Goal: Transaction & Acquisition: Purchase product/service

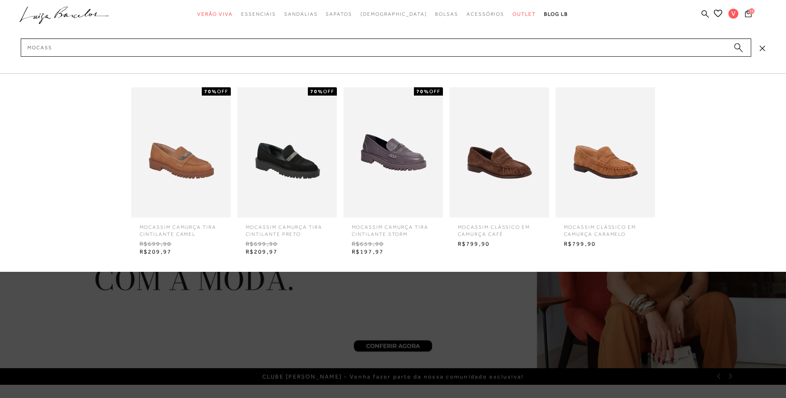
type input "mocass"
click at [488, 160] on img at bounding box center [498, 152] width 99 height 130
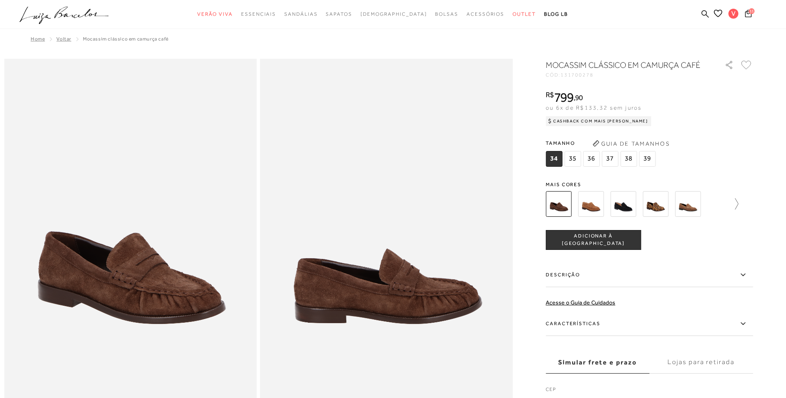
click at [738, 202] on icon at bounding box center [733, 204] width 12 height 12
click at [682, 206] on img at bounding box center [670, 204] width 26 height 26
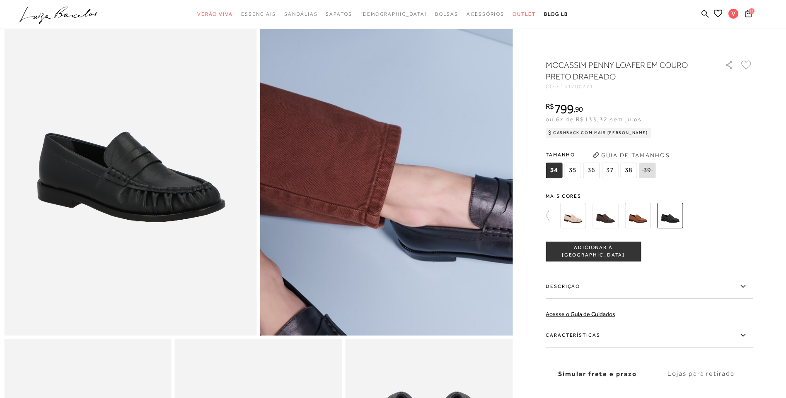
scroll to position [83, 0]
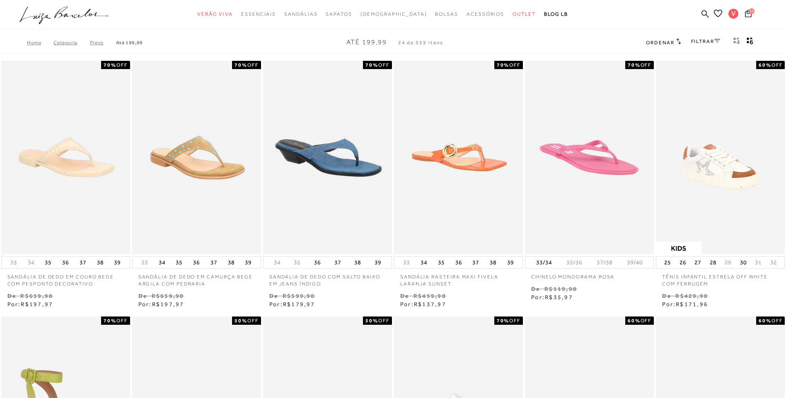
click at [700, 39] on link "FILTRAR" at bounding box center [705, 42] width 29 height 6
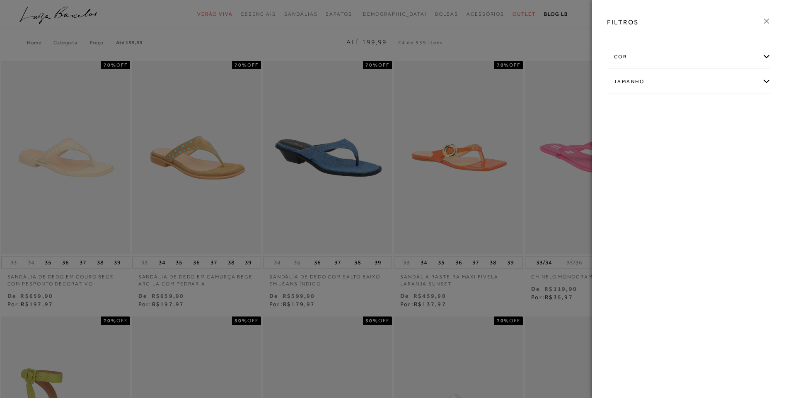
click at [639, 86] on div "Tamanho" at bounding box center [688, 82] width 163 height 22
click at [628, 141] on span "+ Ver mais..." at bounding box center [626, 144] width 27 height 9
click at [631, 143] on link "Ver mais..." at bounding box center [629, 144] width 22 height 6
click at [645, 177] on label "39/40" at bounding box center [650, 175] width 27 height 18
click at [644, 177] on input "39/40" at bounding box center [639, 175] width 8 height 8
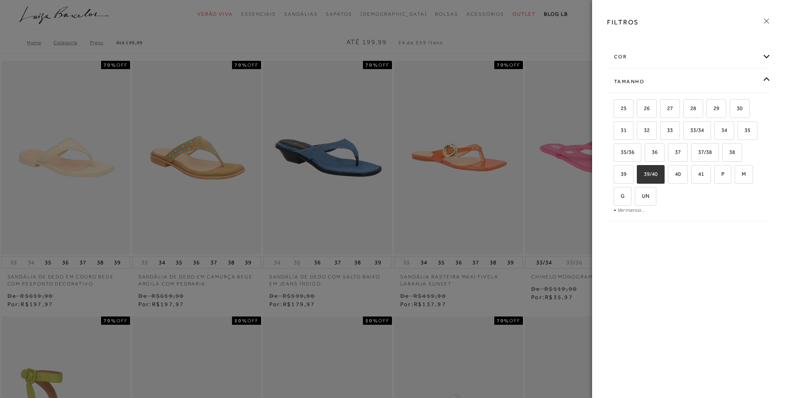
checkbox input "true"
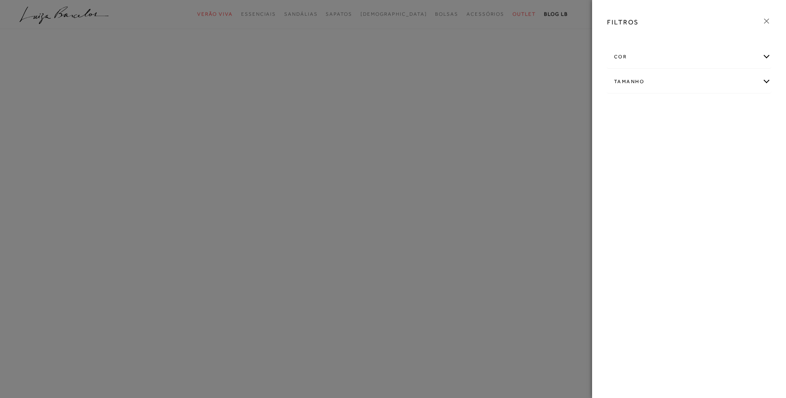
click at [485, 202] on div at bounding box center [393, 199] width 786 height 398
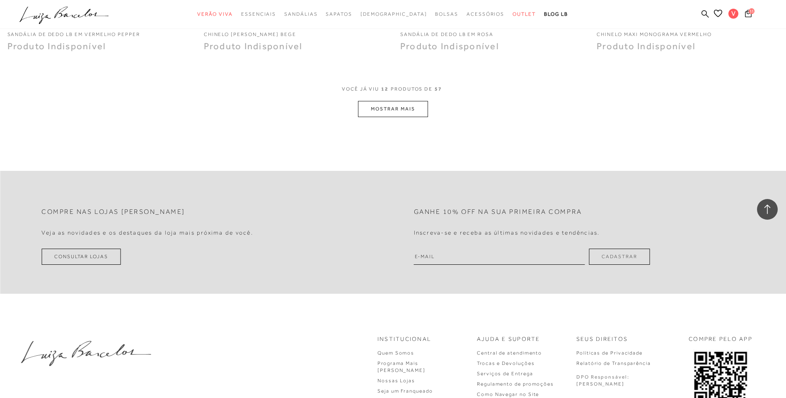
scroll to position [1122, 0]
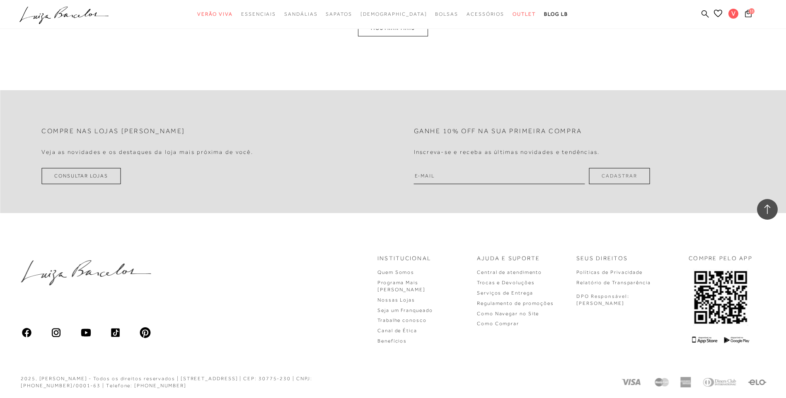
click at [404, 36] on button "MOSTRAR MAIS" at bounding box center [393, 28] width 70 height 16
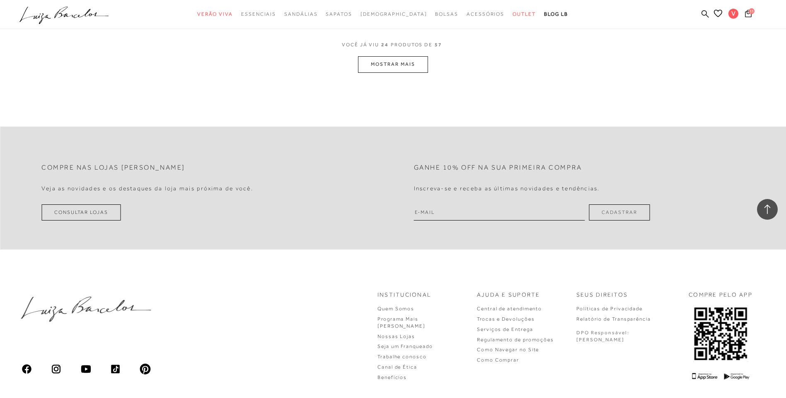
scroll to position [2066, 0]
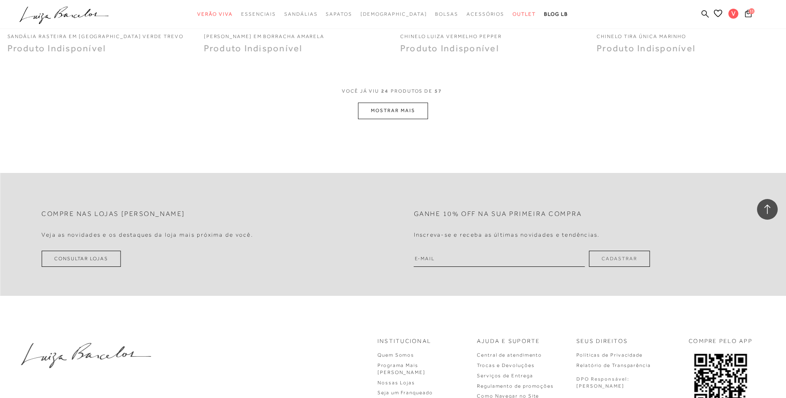
click at [389, 113] on button "MOSTRAR MAIS" at bounding box center [393, 111] width 70 height 16
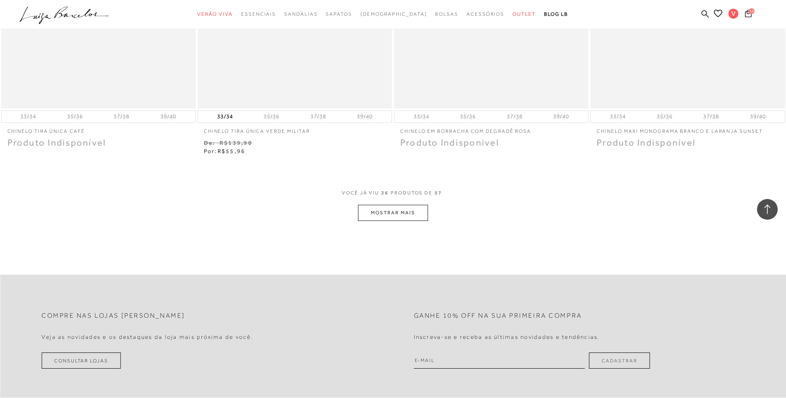
scroll to position [3167, 0]
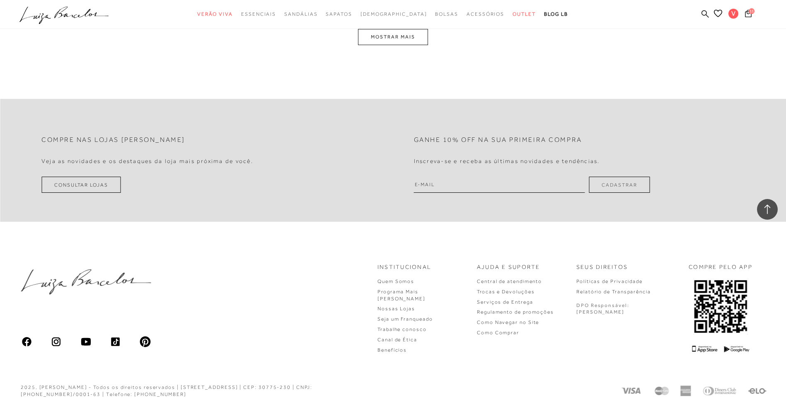
click at [387, 41] on button "MOSTRAR MAIS" at bounding box center [393, 37] width 70 height 16
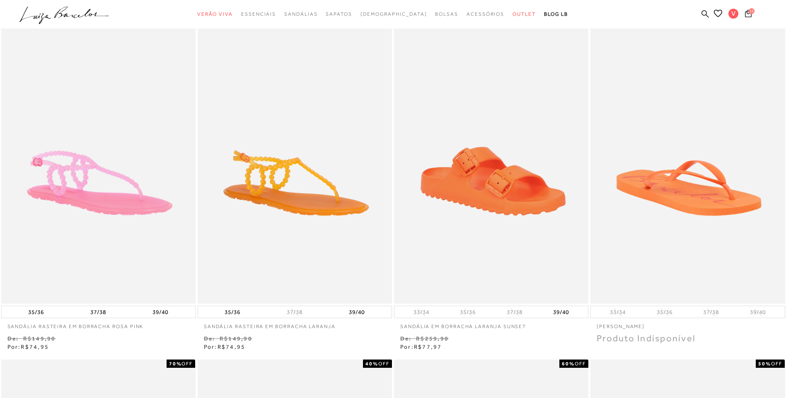
scroll to position [0, 0]
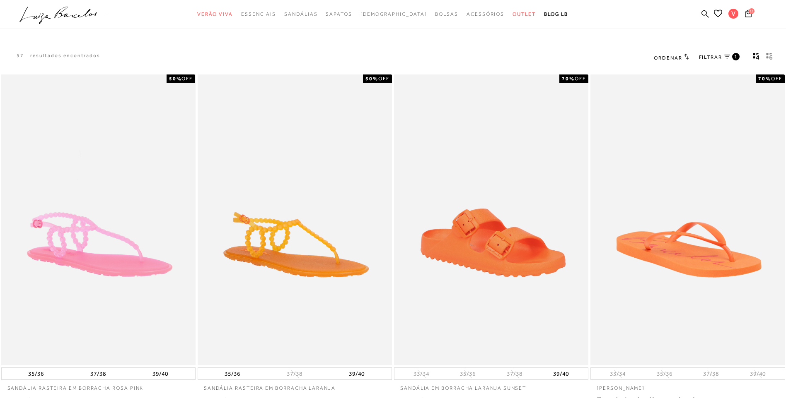
click at [717, 53] on link "FILTRAR 1" at bounding box center [719, 57] width 41 height 9
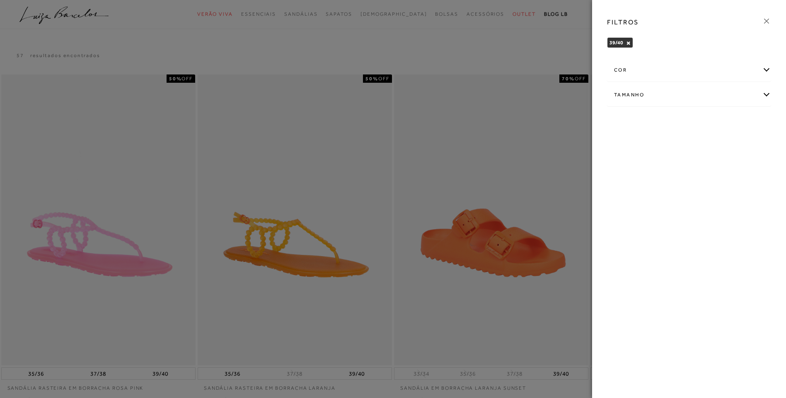
click at [629, 40] on button "×" at bounding box center [628, 43] width 5 height 6
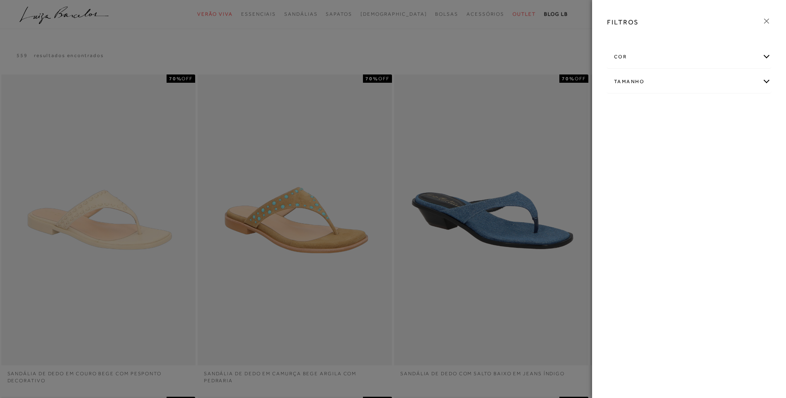
click at [625, 79] on div "Tamanho" at bounding box center [688, 82] width 163 height 22
click at [624, 174] on span "39" at bounding box center [620, 174] width 12 height 6
click at [620, 174] on input "39" at bounding box center [616, 175] width 8 height 8
checkbox input "true"
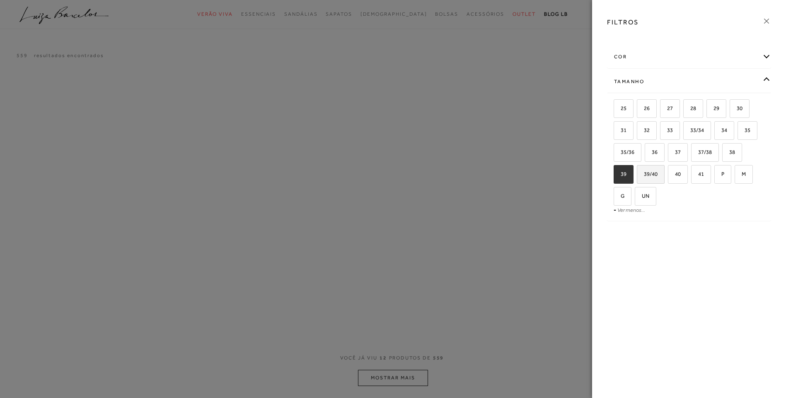
click at [658, 176] on label "39/40" at bounding box center [650, 175] width 27 height 18
click at [644, 176] on input "39/40" at bounding box center [639, 175] width 8 height 8
checkbox input "true"
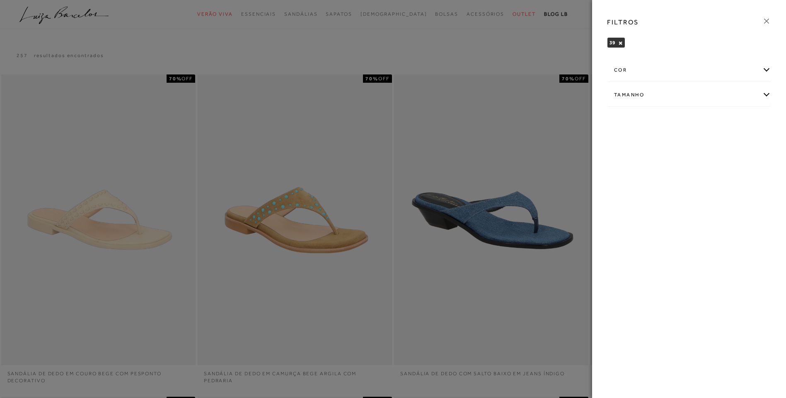
click at [654, 175] on div "FILTROS 39 × Limpar todos os refinamentos cor" at bounding box center [689, 199] width 194 height 398
click at [493, 87] on div at bounding box center [393, 199] width 786 height 398
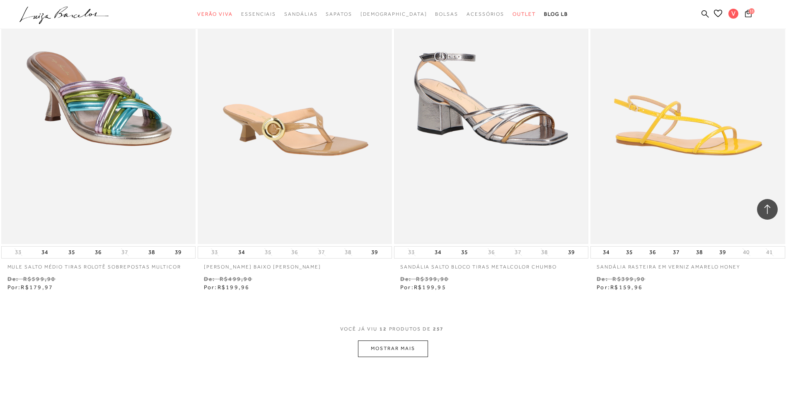
scroll to position [828, 0]
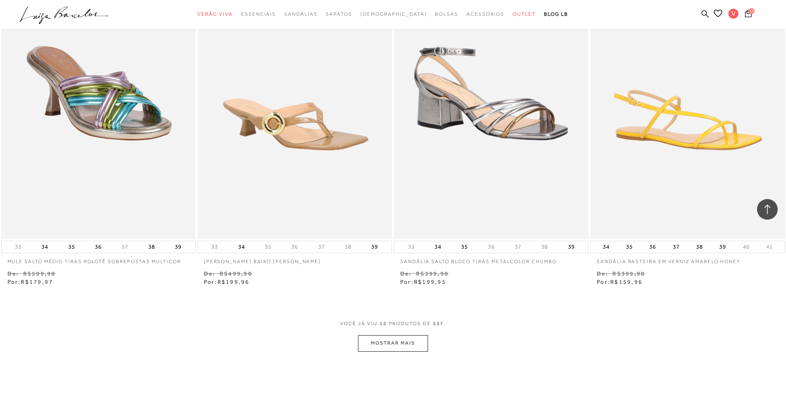
click at [412, 343] on button "MOSTRAR MAIS" at bounding box center [393, 344] width 70 height 16
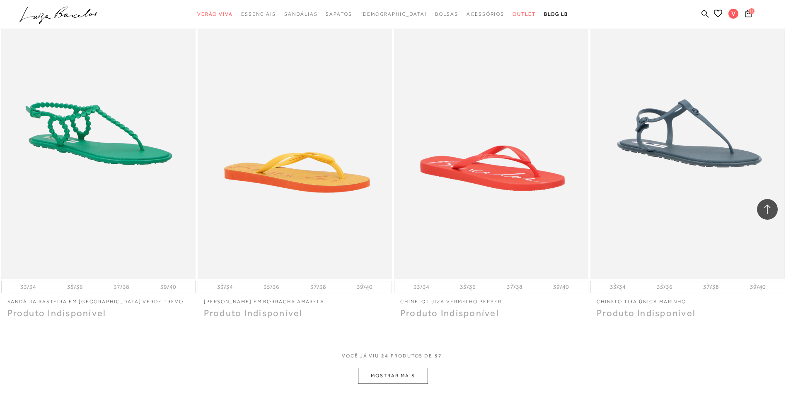
scroll to position [2112, 0]
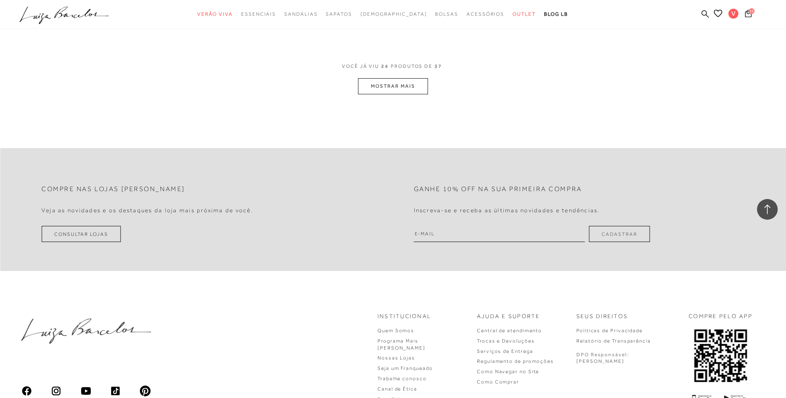
click at [384, 87] on button "MOSTRAR MAIS" at bounding box center [393, 86] width 70 height 16
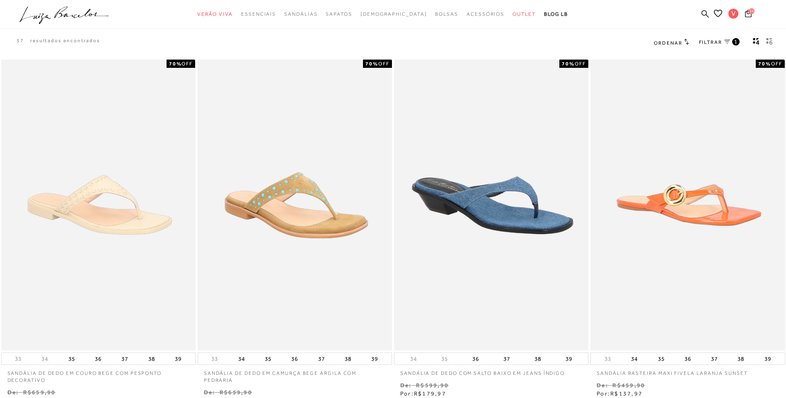
scroll to position [0, 0]
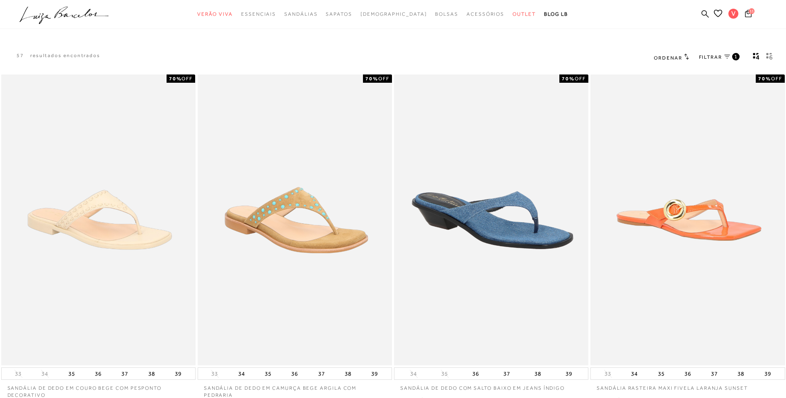
click at [709, 60] on span "FILTRAR" at bounding box center [710, 57] width 23 height 7
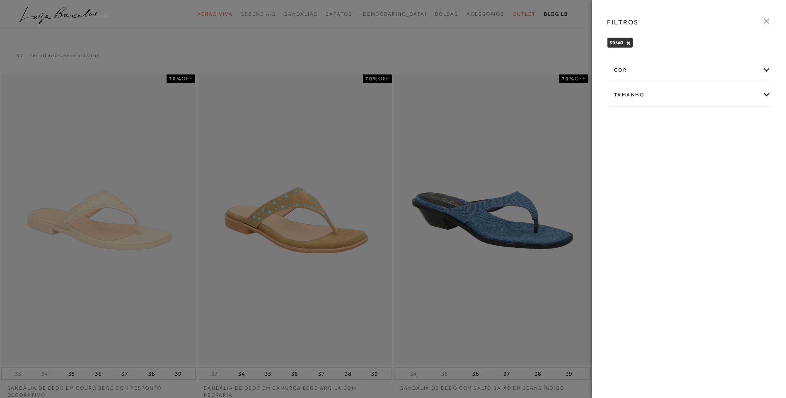
click at [616, 40] on span "39/40" at bounding box center [616, 43] width 14 height 6
click at [628, 43] on button "×" at bounding box center [628, 43] width 5 height 6
click at [622, 72] on div "Tamanho" at bounding box center [688, 82] width 163 height 22
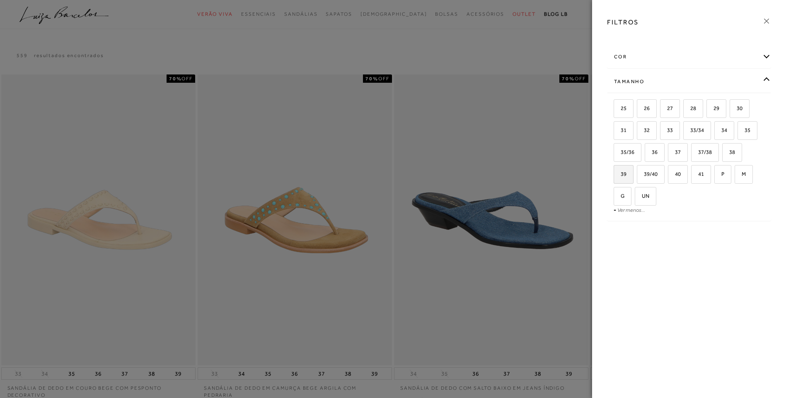
click at [616, 176] on span "39" at bounding box center [620, 174] width 12 height 6
click at [616, 176] on input "39" at bounding box center [616, 175] width 8 height 8
checkbox input "true"
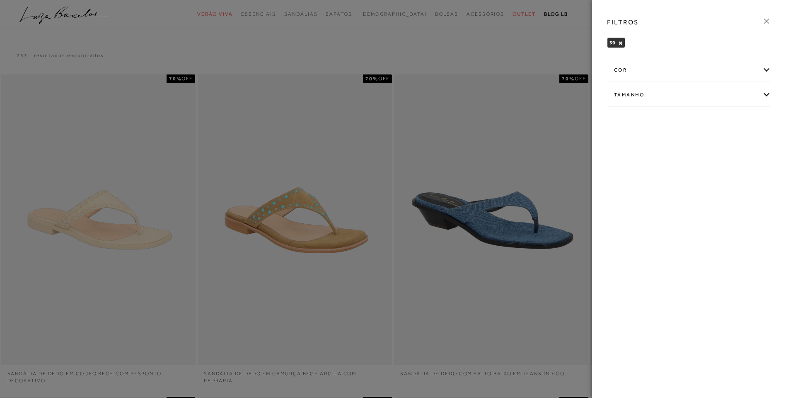
click at [532, 155] on div at bounding box center [393, 199] width 786 height 398
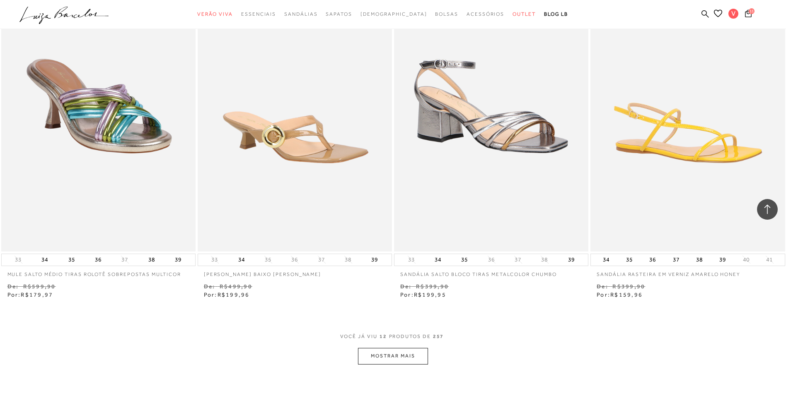
scroll to position [911, 0]
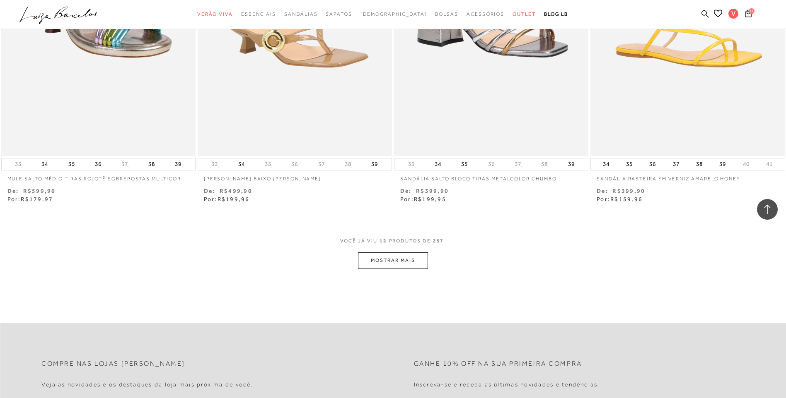
click at [411, 260] on button "MOSTRAR MAIS" at bounding box center [393, 261] width 70 height 16
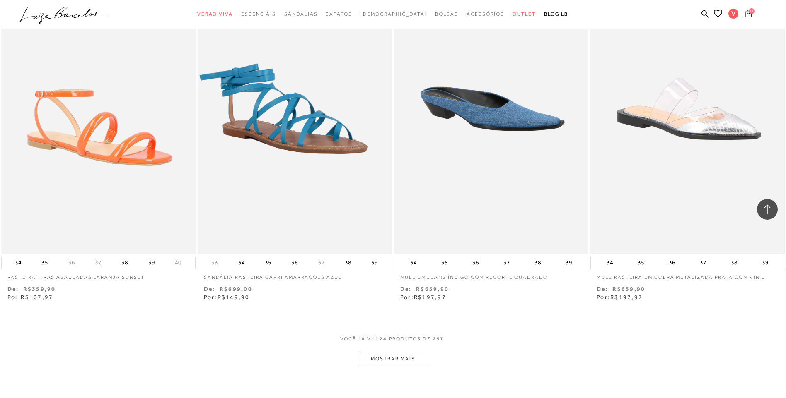
scroll to position [1864, 0]
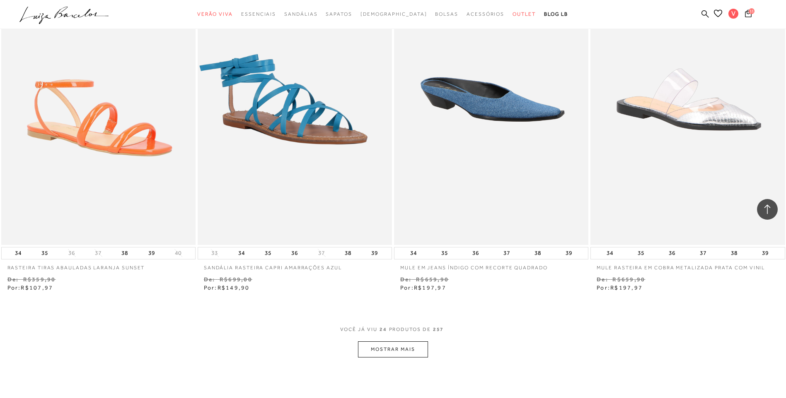
click at [420, 354] on button "MOSTRAR MAIS" at bounding box center [393, 350] width 70 height 16
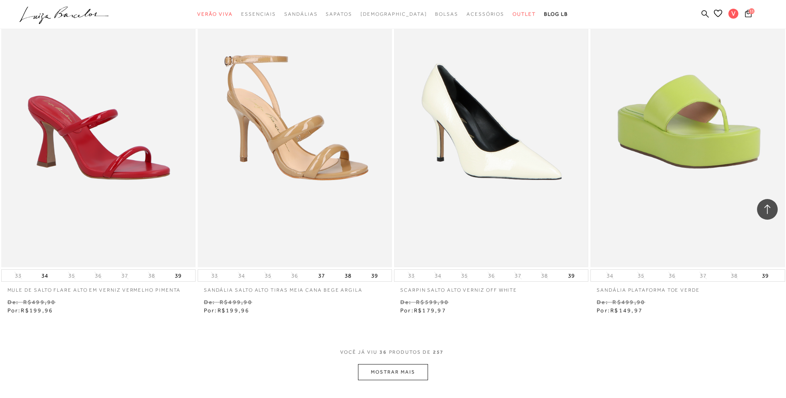
scroll to position [2899, 0]
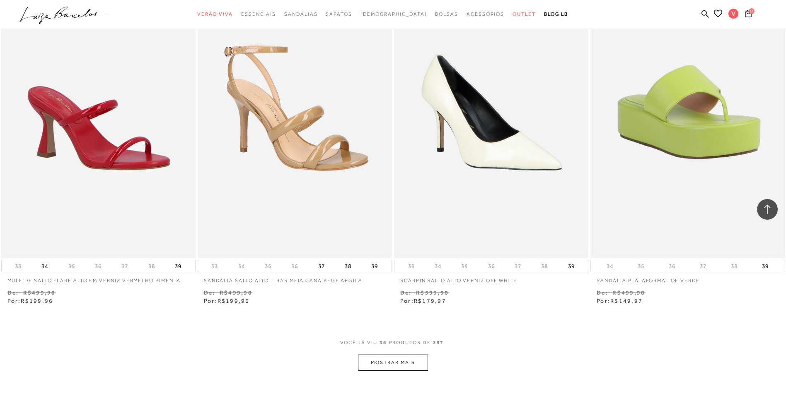
click at [405, 363] on button "MOSTRAR MAIS" at bounding box center [393, 363] width 70 height 16
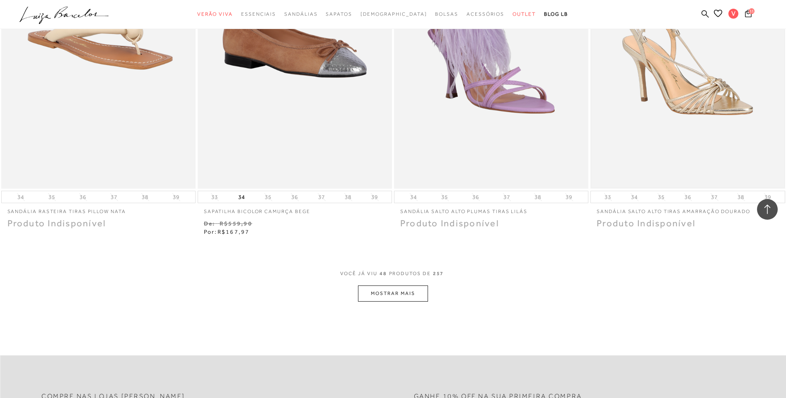
scroll to position [4018, 0]
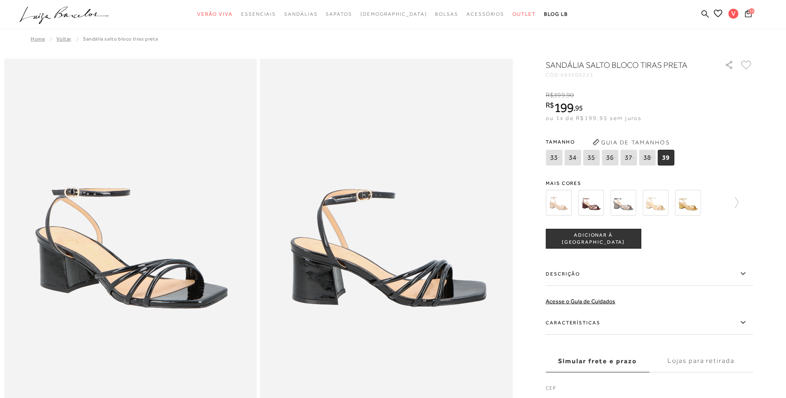
click at [621, 242] on span "ADICIONAR À [GEOGRAPHIC_DATA]" at bounding box center [593, 239] width 94 height 14
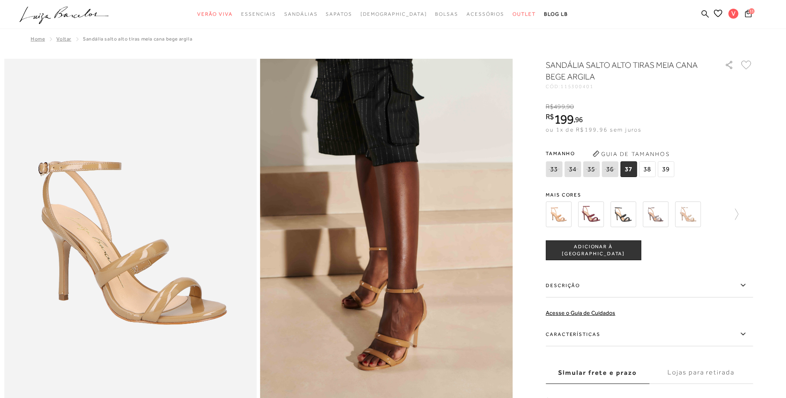
click at [666, 169] on span "39" at bounding box center [665, 170] width 17 height 16
click at [624, 252] on span "ADICIONAR À [GEOGRAPHIC_DATA]" at bounding box center [593, 251] width 94 height 14
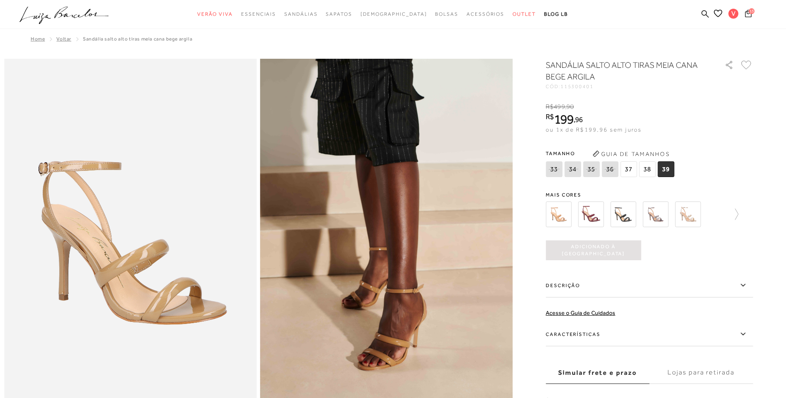
click at [746, 12] on icon at bounding box center [748, 13] width 7 height 7
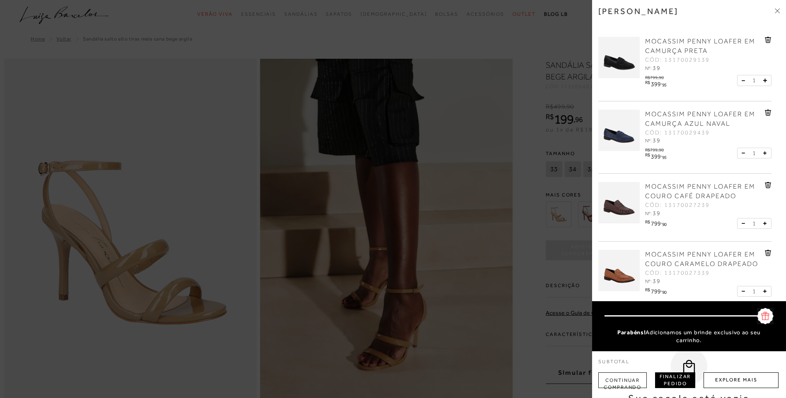
click at [679, 382] on button "Finalizar Pedido" at bounding box center [675, 381] width 40 height 16
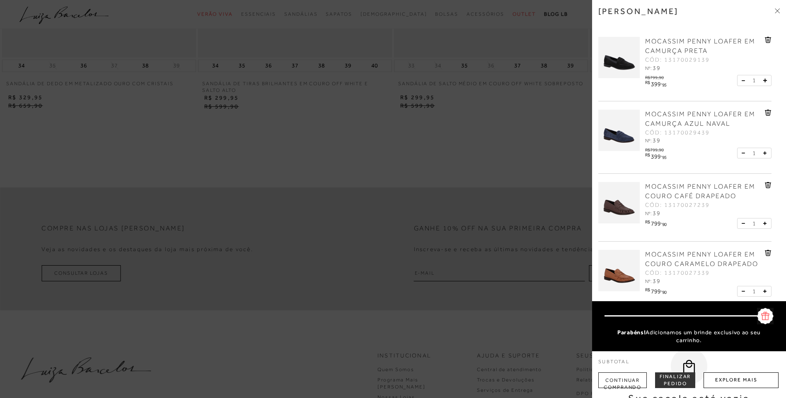
scroll to position [1299, 0]
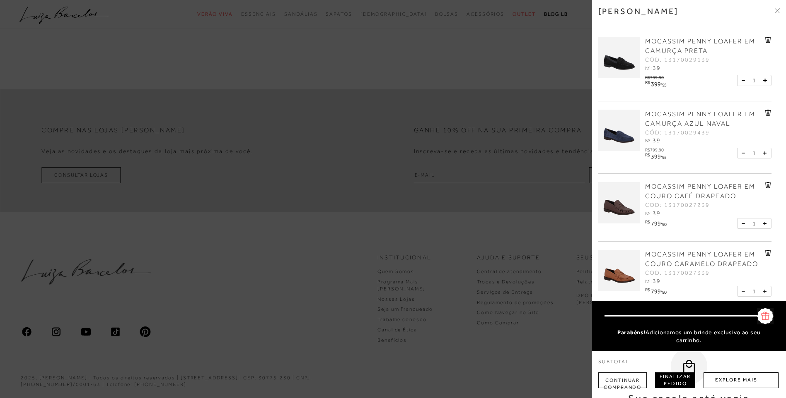
click at [675, 378] on button "Finalizar Pedido" at bounding box center [675, 381] width 40 height 16
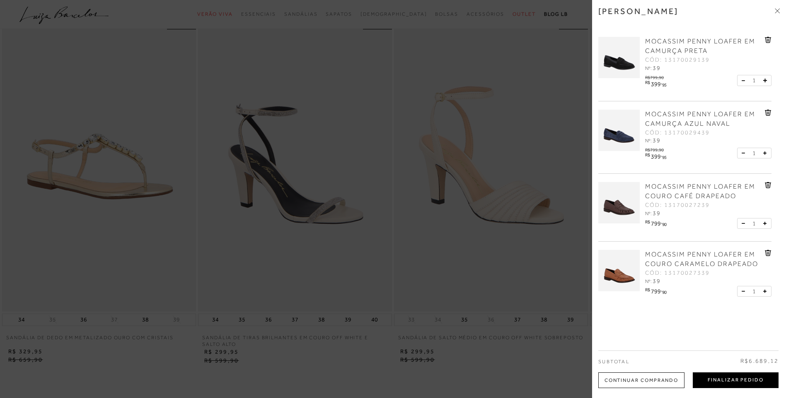
click at [731, 382] on button "Finalizar Pedido" at bounding box center [736, 381] width 86 height 16
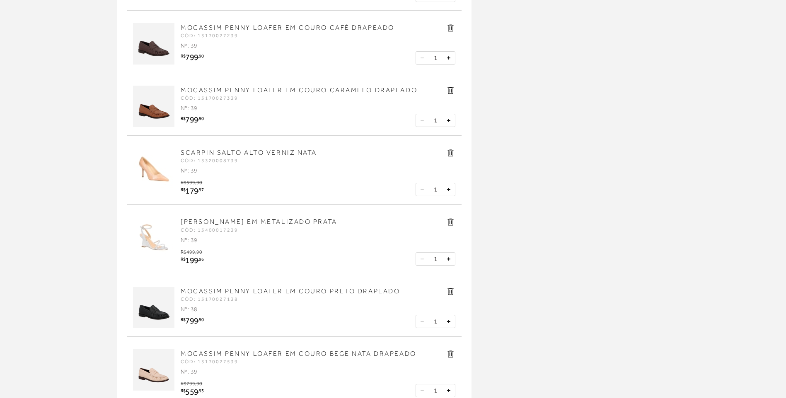
scroll to position [83, 0]
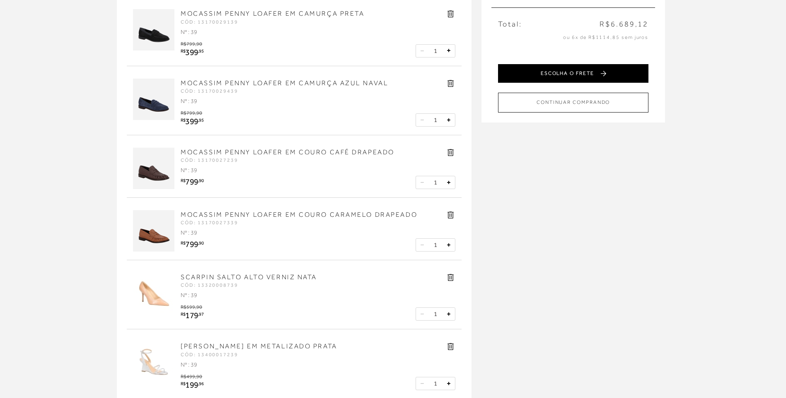
click at [576, 77] on button "ESCOLHA O FRETE" at bounding box center [573, 73] width 150 height 19
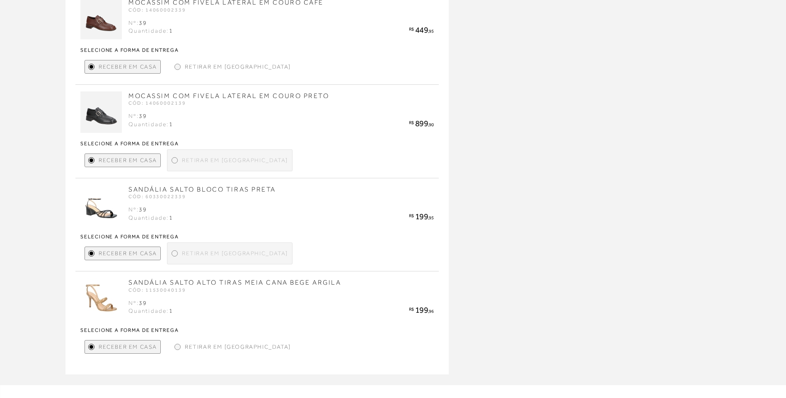
scroll to position [1091, 0]
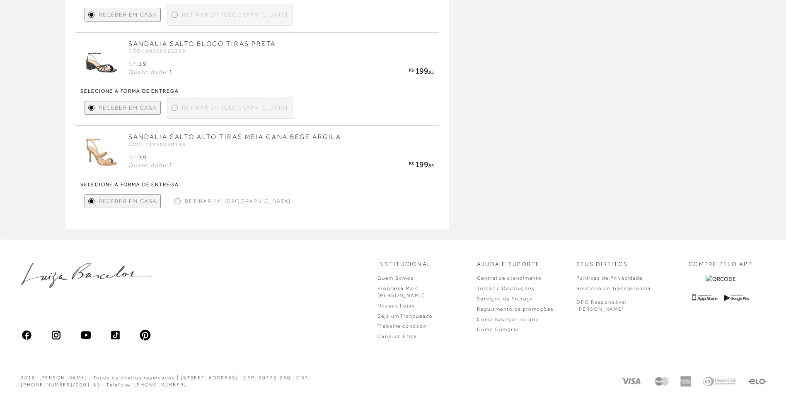
click at [176, 203] on div at bounding box center [178, 202] width 4 height 4
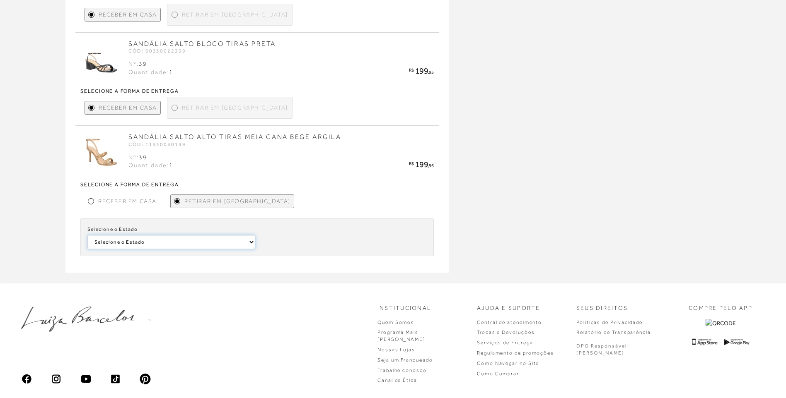
click at [235, 243] on select "Selecione o Estado [GEOGRAPHIC_DATA]" at bounding box center [171, 242] width 168 height 14
select select
click at [87, 235] on select "Selecione o Estado [GEOGRAPHIC_DATA]" at bounding box center [171, 242] width 168 height 14
click at [288, 244] on select "Selecione a [PERSON_NAME] DE FORA" at bounding box center [342, 242] width 168 height 14
select select
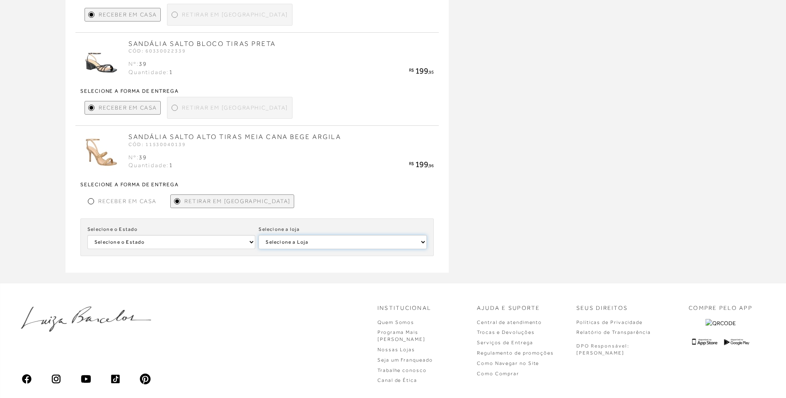
click at [258, 235] on select "Selecione a [PERSON_NAME] DE FORA" at bounding box center [342, 242] width 168 height 14
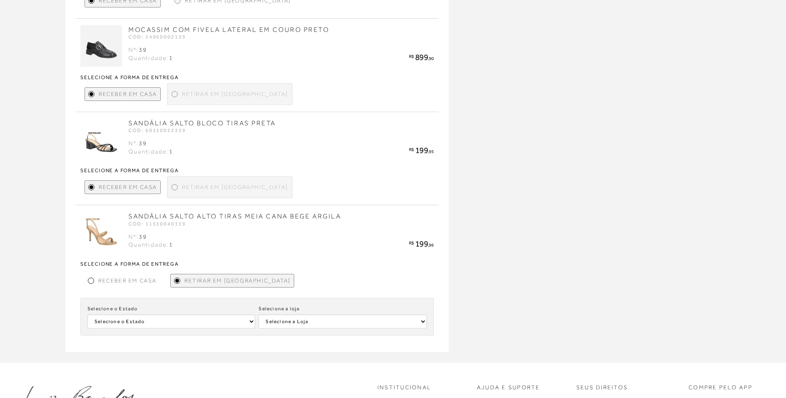
scroll to position [1008, 0]
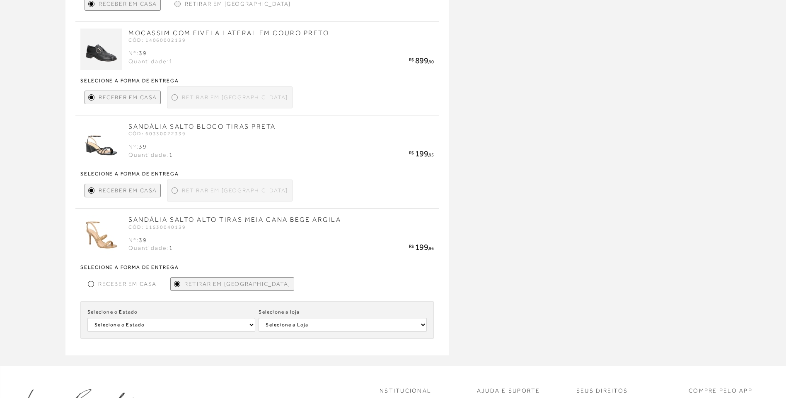
click at [174, 189] on div at bounding box center [175, 191] width 4 height 4
click at [173, 192] on div at bounding box center [175, 191] width 4 height 4
click at [176, 191] on div at bounding box center [174, 191] width 6 height 6
click at [186, 191] on span "Retirar em [GEOGRAPHIC_DATA]" at bounding box center [235, 190] width 106 height 9
click at [134, 282] on span "Receber em Casa" at bounding box center [127, 284] width 58 height 9
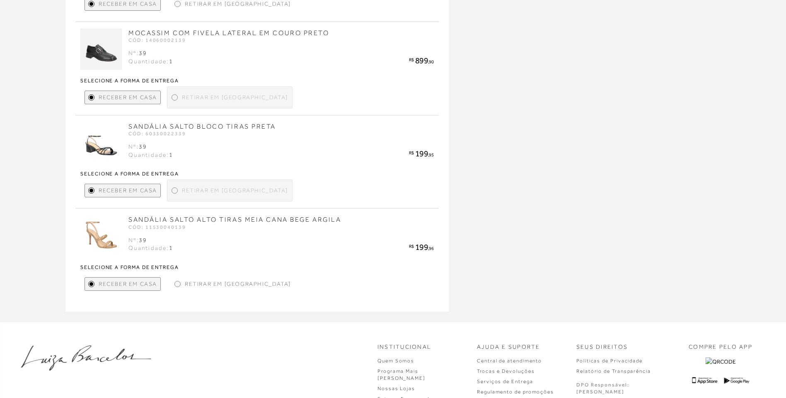
click at [181, 186] on div "Retirar em [GEOGRAPHIC_DATA]" at bounding box center [230, 191] width 126 height 22
click at [170, 194] on div "Retirar em [GEOGRAPHIC_DATA]" at bounding box center [230, 191] width 126 height 22
click at [189, 97] on span "Retirar em [GEOGRAPHIC_DATA]" at bounding box center [235, 97] width 106 height 9
click at [171, 96] on div "Retirar em [GEOGRAPHIC_DATA]" at bounding box center [230, 98] width 126 height 22
click at [174, 99] on div at bounding box center [175, 98] width 4 height 4
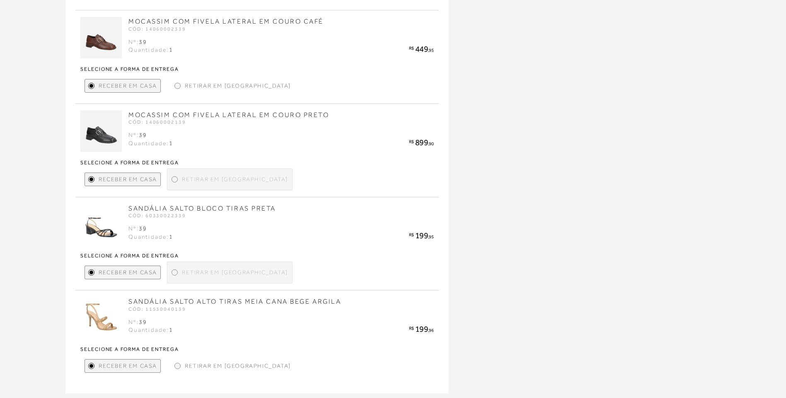
scroll to position [925, 0]
click at [179, 184] on div "Retirar em [GEOGRAPHIC_DATA]" at bounding box center [230, 180] width 126 height 22
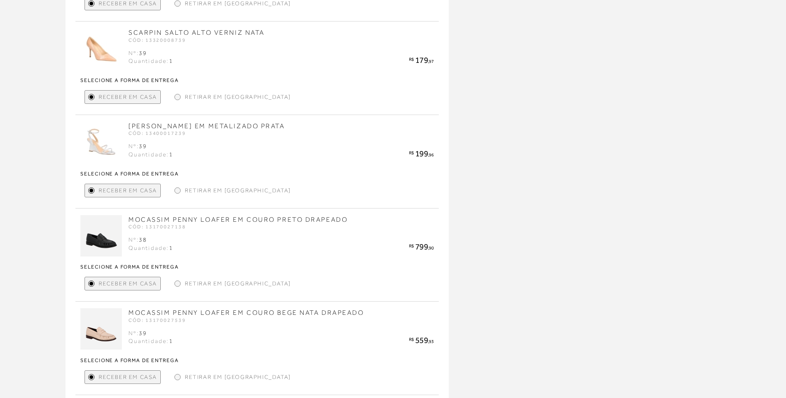
scroll to position [428, 0]
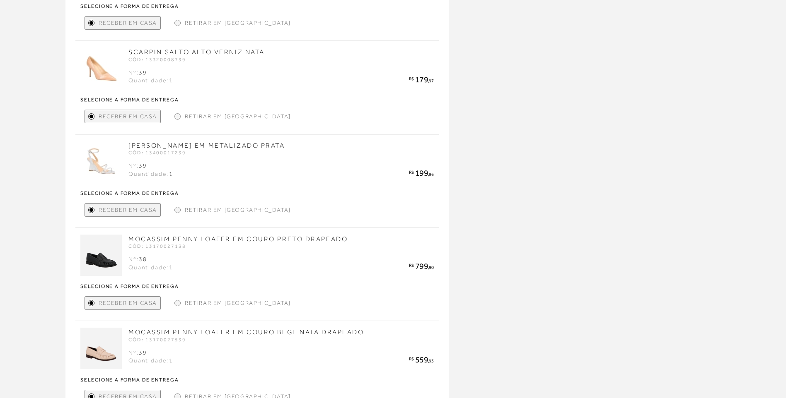
click at [191, 218] on div "Receber em Casa Retirar em [GEOGRAPHIC_DATA] Selecione o Estado Selecione o Est…" at bounding box center [256, 210] width 353 height 22
click at [184, 212] on div "Retirar em [GEOGRAPHIC_DATA]" at bounding box center [232, 210] width 123 height 14
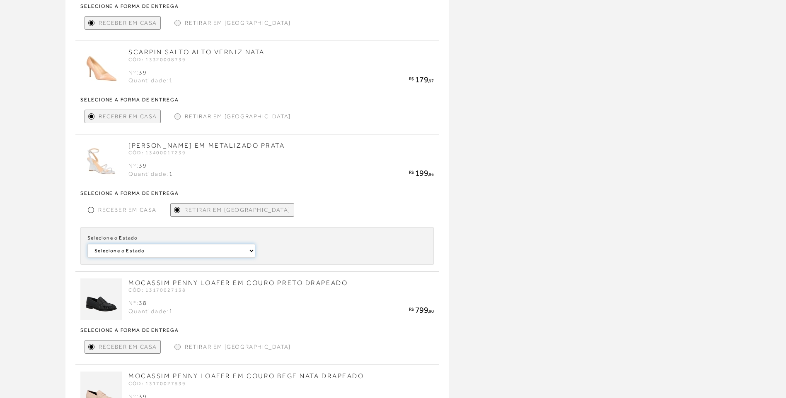
click at [184, 249] on select "Selecione o Estado Pará [GEOGRAPHIC_DATA]" at bounding box center [171, 251] width 168 height 14
select select
click at [87, 244] on select "Selecione o Estado Pará [GEOGRAPHIC_DATA]" at bounding box center [171, 251] width 168 height 14
click at [315, 245] on select "Selecione a [PERSON_NAME] [GEOGRAPHIC_DATA]" at bounding box center [342, 251] width 168 height 14
click at [313, 251] on select "Selecione a [PERSON_NAME] [GEOGRAPHIC_DATA]" at bounding box center [342, 251] width 168 height 14
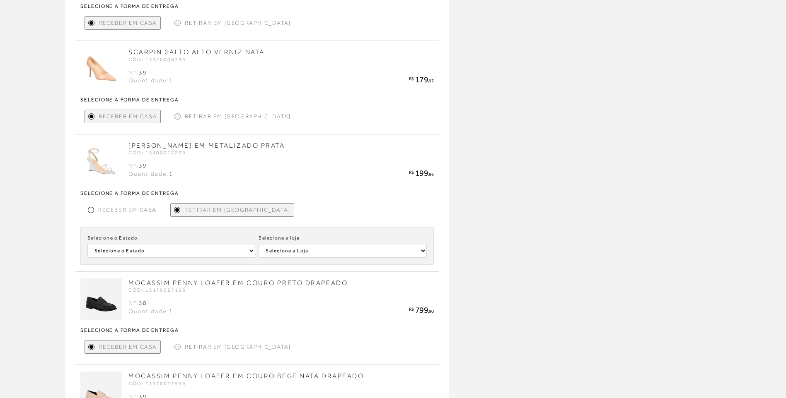
click at [106, 214] on span "Receber em Casa" at bounding box center [127, 210] width 58 height 9
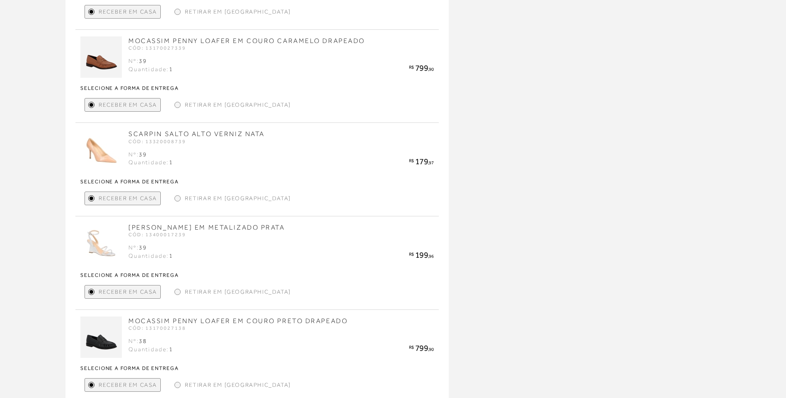
scroll to position [345, 0]
click at [179, 197] on div at bounding box center [177, 199] width 6 height 6
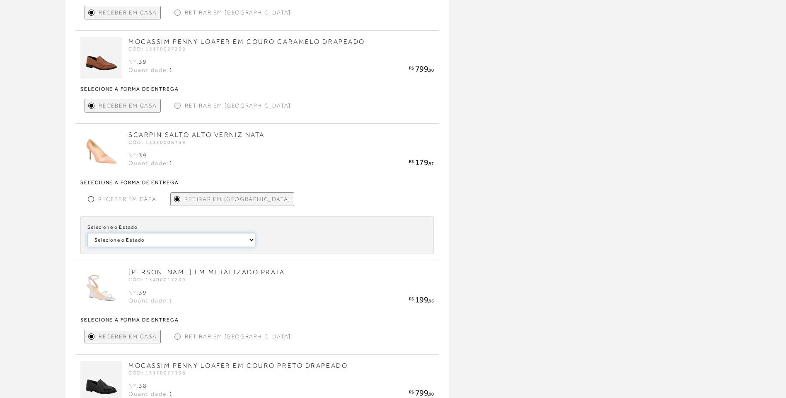
click at [198, 242] on select "Selecione o Estado Alagoas [GEOGRAPHIC_DATA]" at bounding box center [171, 240] width 168 height 14
click at [193, 238] on select "Selecione o Estado Alagoas [GEOGRAPHIC_DATA]" at bounding box center [171, 240] width 168 height 14
click at [118, 197] on span "Receber em Casa" at bounding box center [127, 199] width 58 height 9
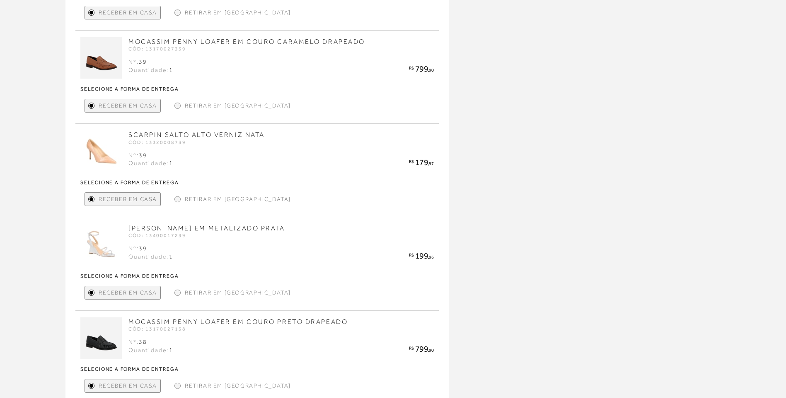
click at [179, 291] on div at bounding box center [177, 293] width 6 height 6
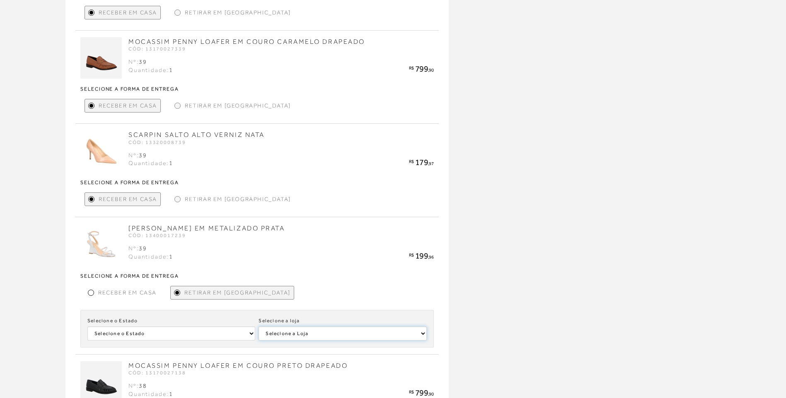
click at [328, 335] on select "Selecione a [PERSON_NAME] [GEOGRAPHIC_DATA]" at bounding box center [342, 334] width 168 height 14
click at [125, 289] on span "Receber em Casa" at bounding box center [127, 293] width 58 height 9
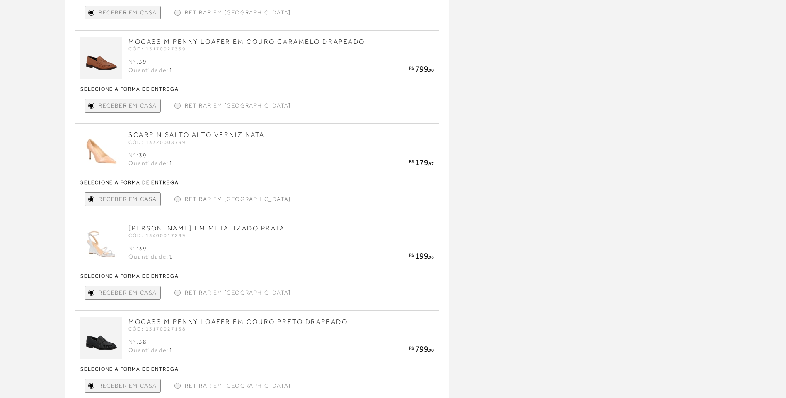
scroll to position [221, 0]
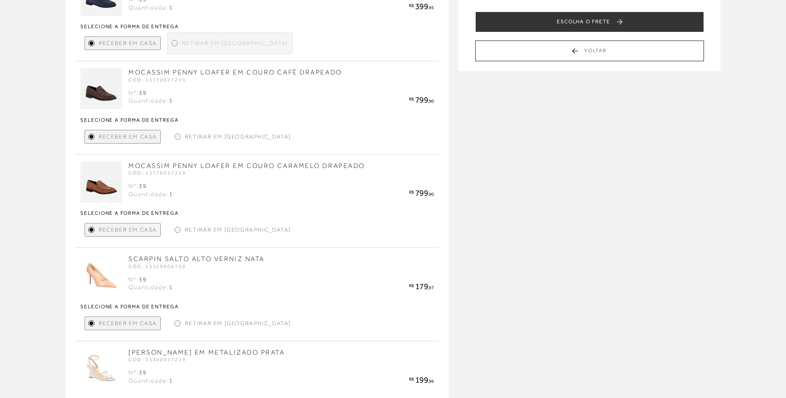
click at [179, 229] on div at bounding box center [178, 230] width 4 height 4
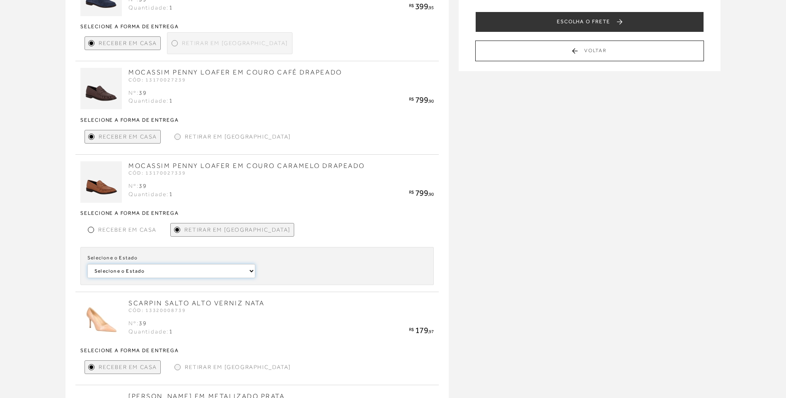
click at [175, 271] on select "Selecione o Estado [GEOGRAPHIC_DATA]" at bounding box center [171, 271] width 168 height 14
select select
click at [87, 264] on select "Selecione o Estado [GEOGRAPHIC_DATA]" at bounding box center [171, 271] width 168 height 14
click at [283, 269] on select "Selecione a [PERSON_NAME]" at bounding box center [342, 271] width 168 height 14
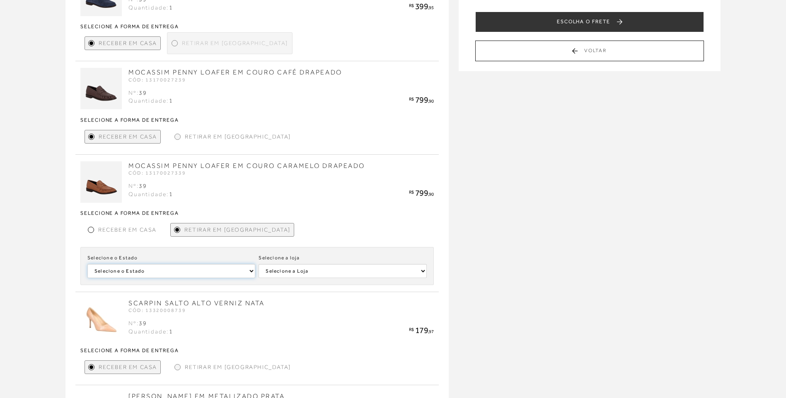
click at [138, 266] on select "Selecione o Estado [GEOGRAPHIC_DATA]" at bounding box center [171, 271] width 168 height 14
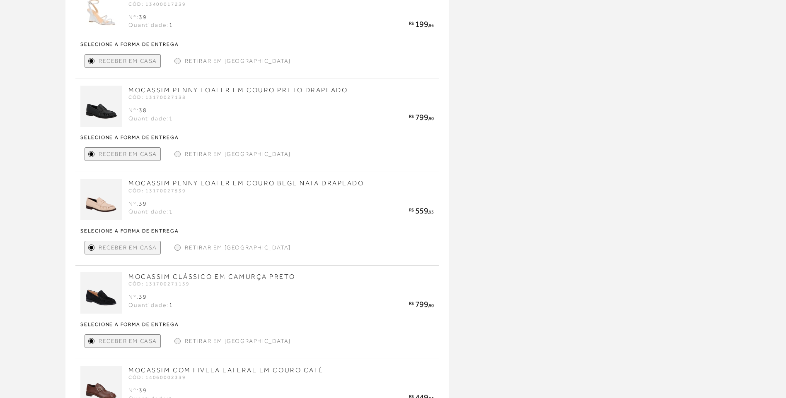
scroll to position [580, 0]
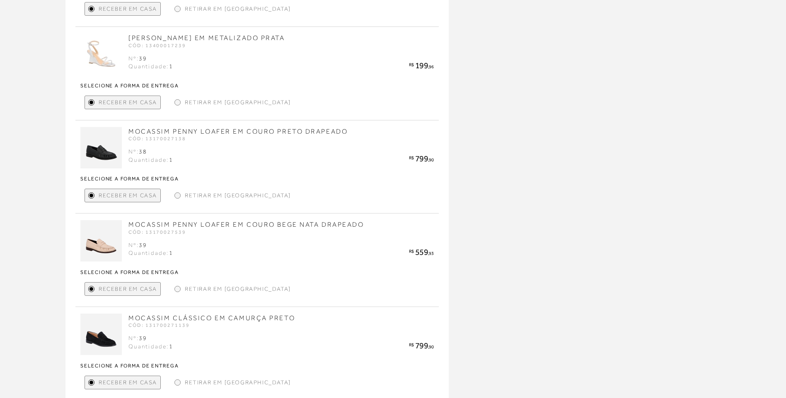
click at [189, 192] on span "Retirar em [GEOGRAPHIC_DATA]" at bounding box center [238, 195] width 106 height 9
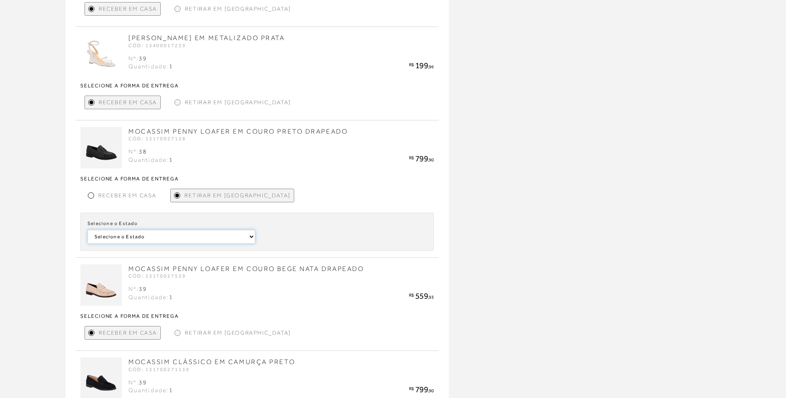
click at [186, 234] on select "Selecione o [GEOGRAPHIC_DATA]" at bounding box center [171, 237] width 168 height 14
click at [477, 211] on div "MINHA SACOLA MOCASSIM PENNY LOAFER EM CAMURÇA PRETA CÓD: 13170029139" at bounding box center [393, 156] width 786 height 1364
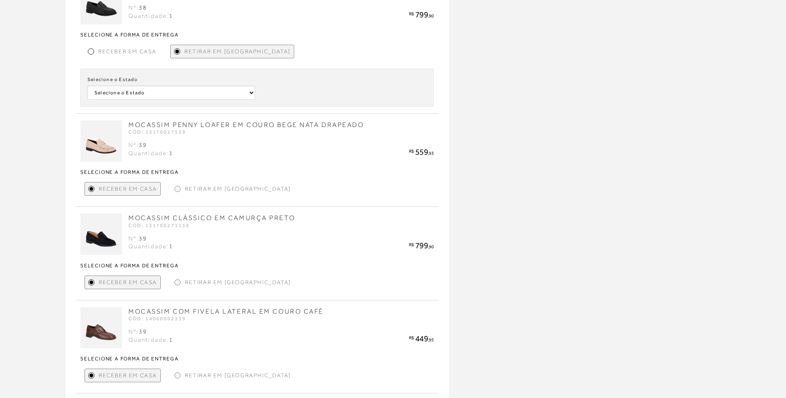
scroll to position [870, 0]
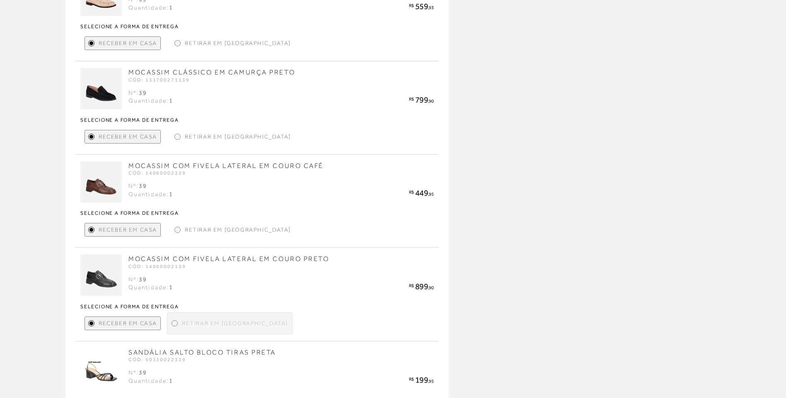
click at [183, 45] on div "Retirar em [GEOGRAPHIC_DATA]" at bounding box center [232, 43] width 123 height 14
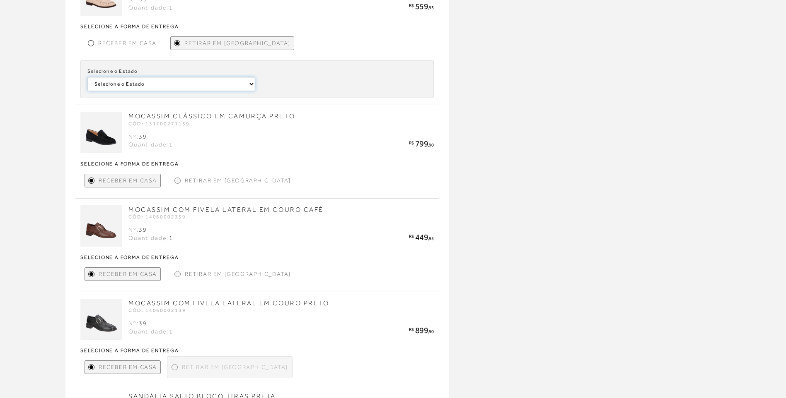
click at [180, 84] on select "Selecione o Estado [GEOGRAPHIC_DATA] [GEOGRAPHIC_DATA] [GEOGRAPHIC_DATA] [GEOGR…" at bounding box center [171, 84] width 168 height 14
select select
click at [87, 77] on select "Selecione o Estado [GEOGRAPHIC_DATA] [GEOGRAPHIC_DATA] [GEOGRAPHIC_DATA] [GEOGR…" at bounding box center [171, 84] width 168 height 14
click at [343, 82] on select "Selecione a [PERSON_NAME] [GEOGRAPHIC_DATA]" at bounding box center [342, 84] width 168 height 14
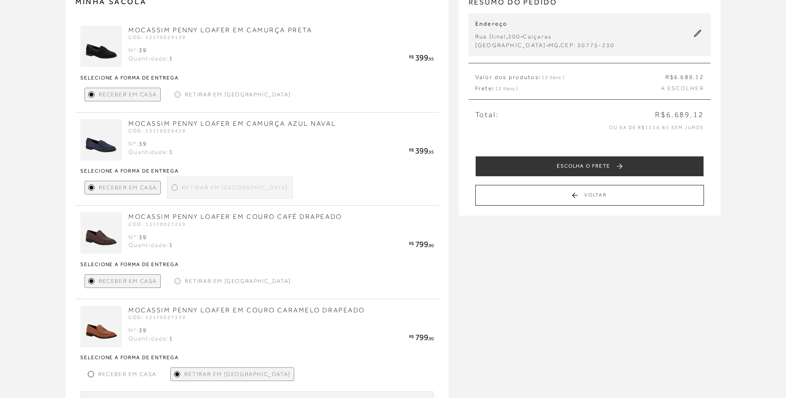
scroll to position [0, 0]
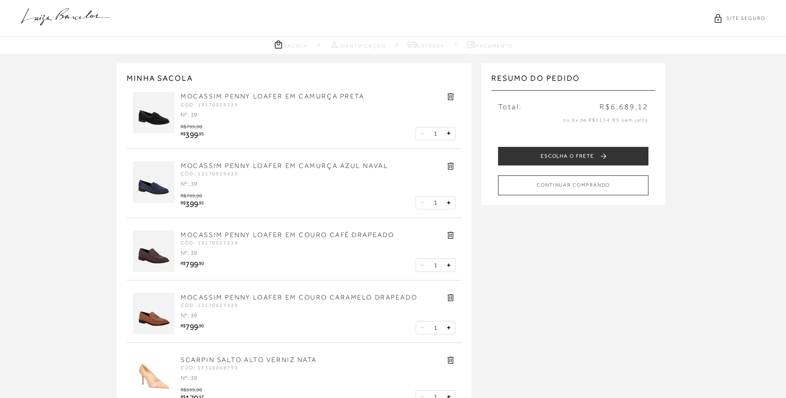
click at [451, 94] on icon at bounding box center [450, 97] width 6 height 7
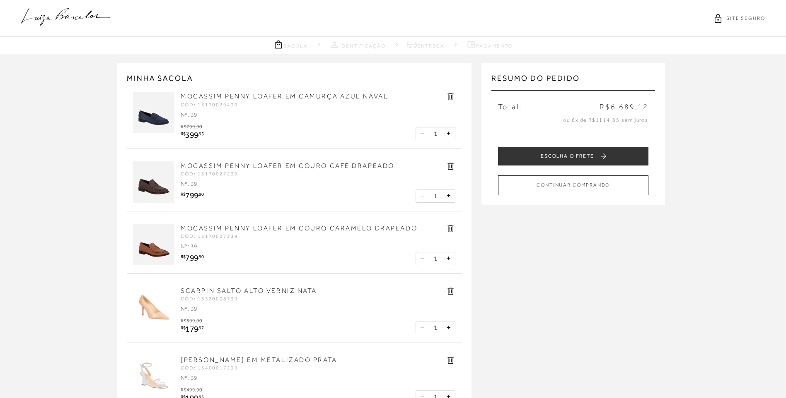
click at [451, 94] on icon at bounding box center [450, 97] width 6 height 7
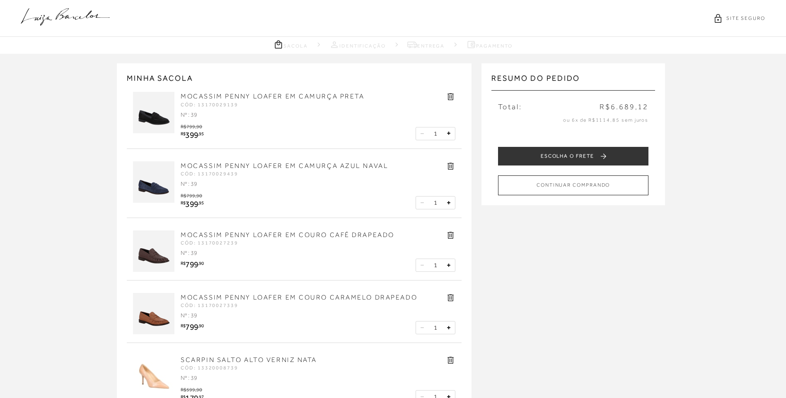
click at [451, 94] on icon at bounding box center [450, 97] width 6 height 7
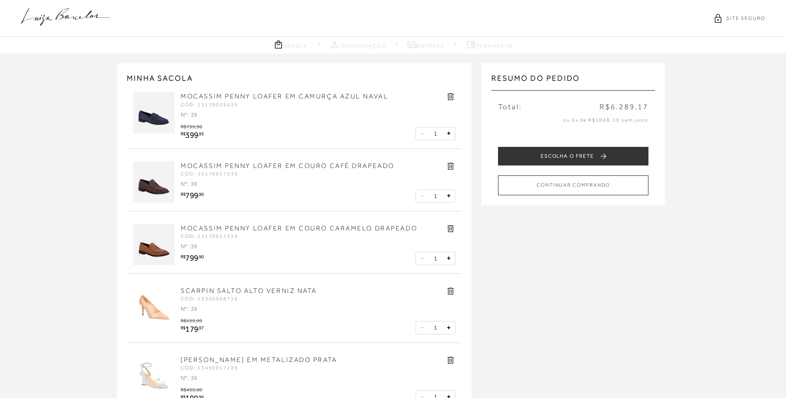
click at [451, 94] on icon at bounding box center [450, 97] width 6 height 7
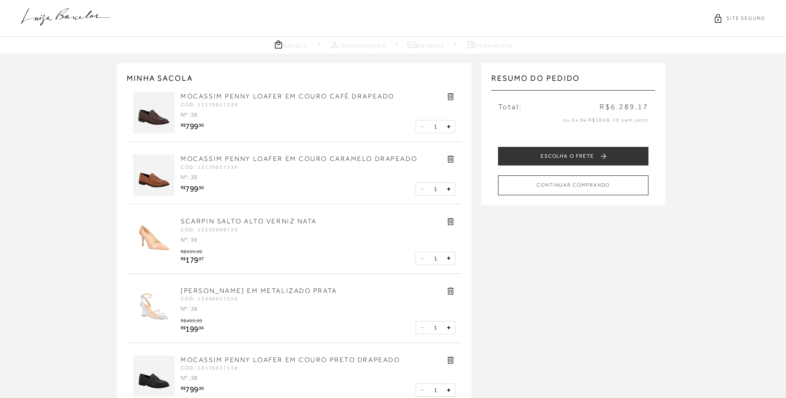
click at [451, 94] on icon at bounding box center [450, 97] width 6 height 7
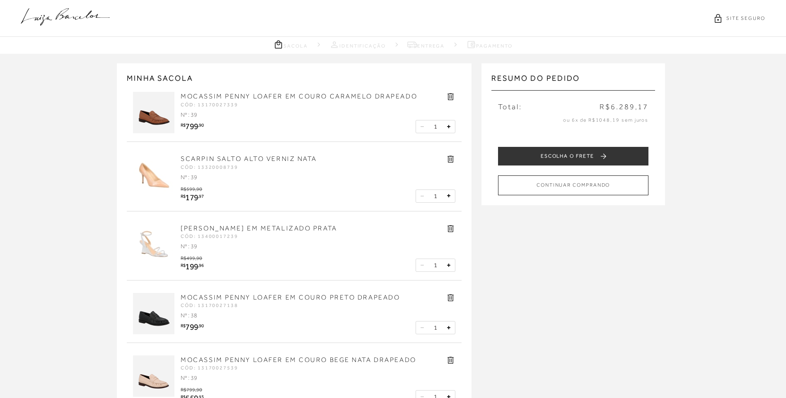
click at [451, 94] on icon at bounding box center [450, 97] width 6 height 7
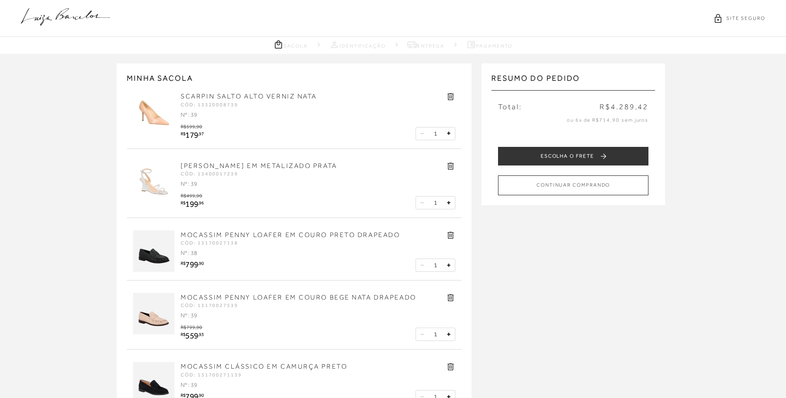
click at [447, 165] on icon at bounding box center [451, 167] width 10 height 10
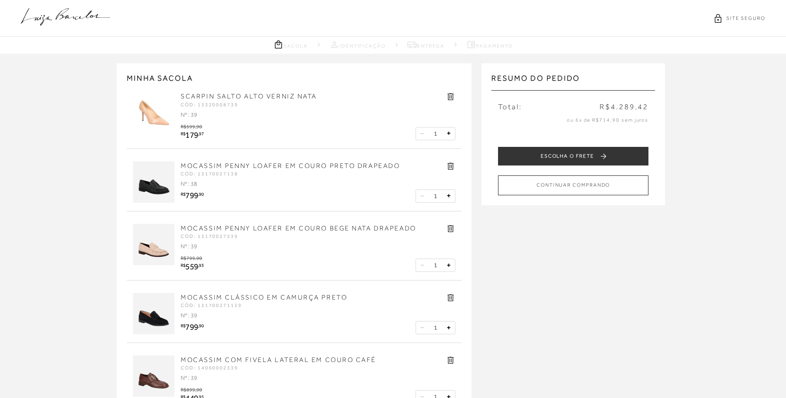
click at [448, 168] on icon at bounding box center [451, 167] width 10 height 10
click at [452, 168] on icon at bounding box center [451, 167] width 10 height 10
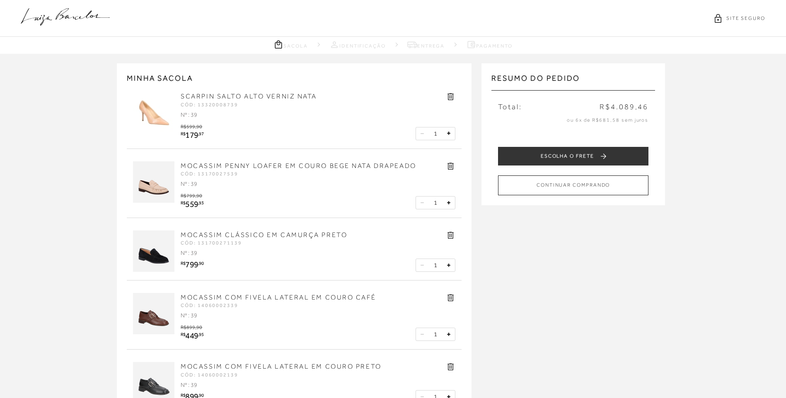
click at [452, 168] on icon at bounding box center [451, 167] width 10 height 10
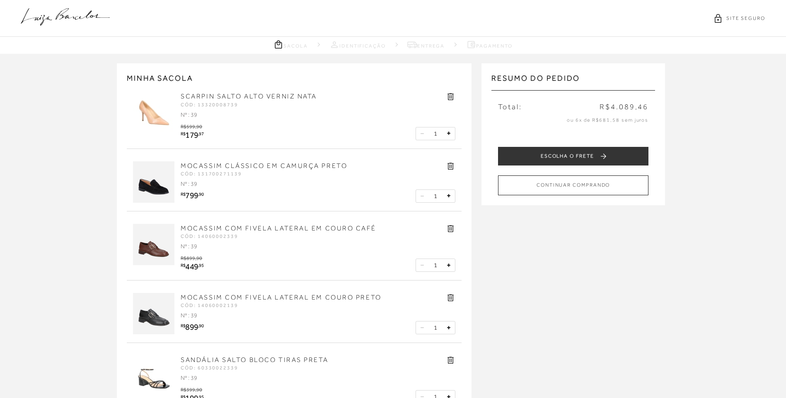
click at [452, 168] on icon at bounding box center [451, 167] width 10 height 10
click at [453, 166] on icon at bounding box center [450, 166] width 6 height 7
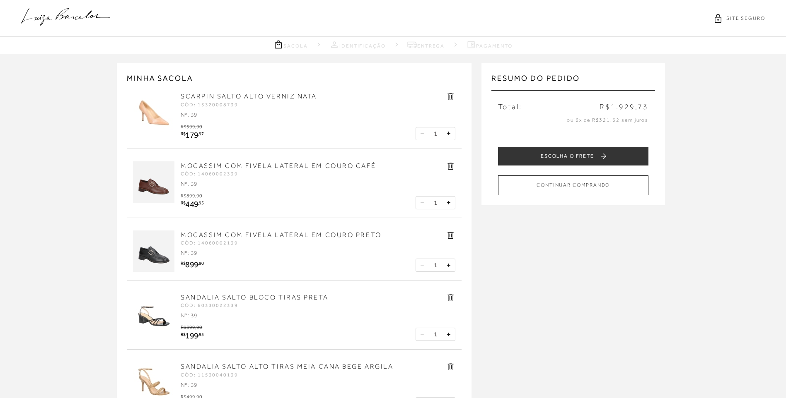
click at [453, 166] on icon at bounding box center [450, 166] width 6 height 7
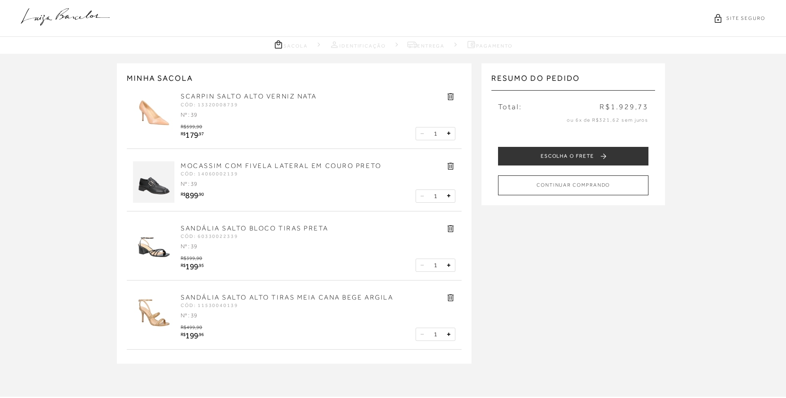
click at [453, 166] on icon at bounding box center [450, 166] width 6 height 7
click at [449, 165] on icon at bounding box center [451, 167] width 10 height 10
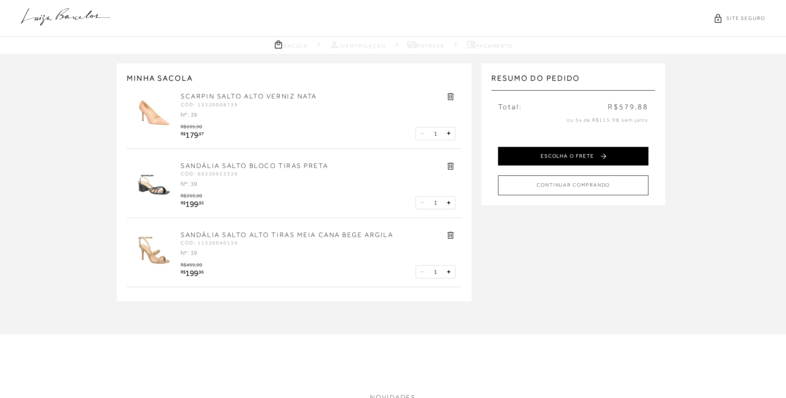
click at [560, 159] on button "ESCOLHA O FRETE" at bounding box center [573, 156] width 150 height 19
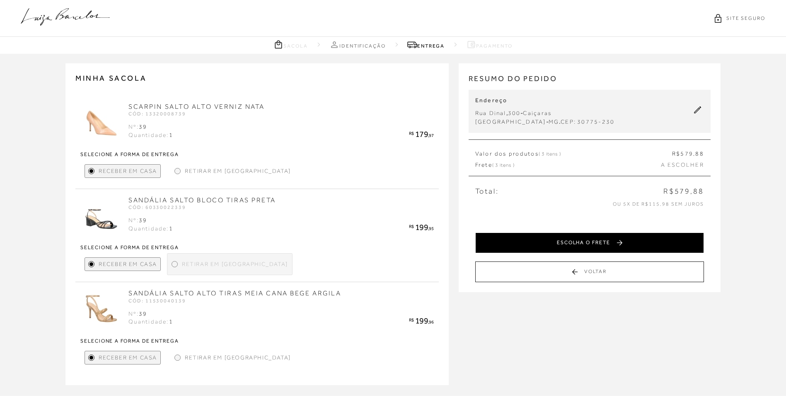
click at [547, 233] on button "ESCOLHA O FRETE" at bounding box center [589, 243] width 229 height 21
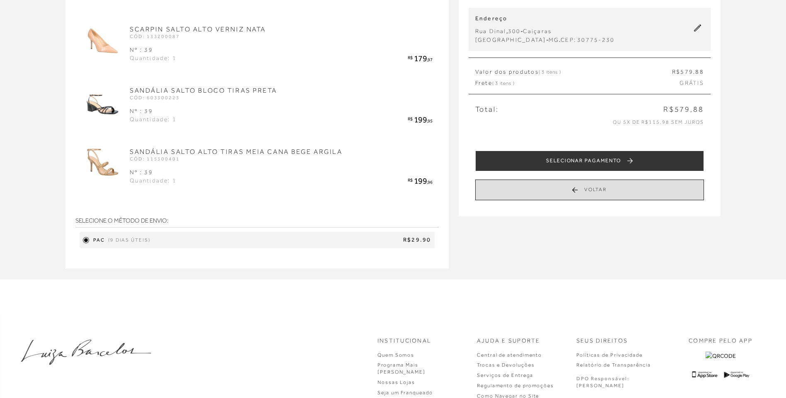
scroll to position [83, 0]
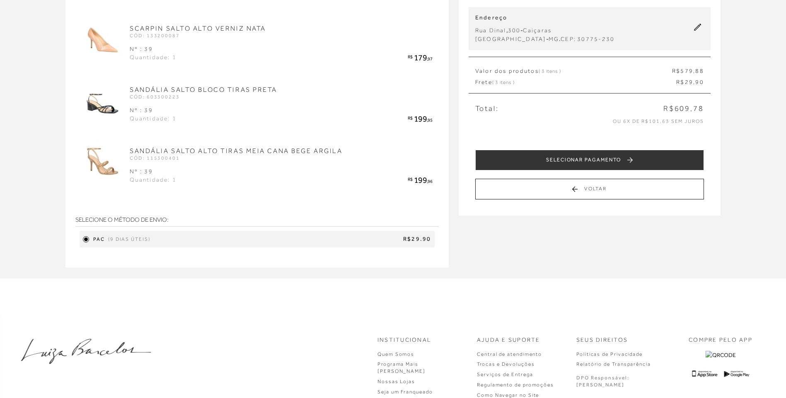
drag, startPoint x: 543, startPoint y: 160, endPoint x: 38, endPoint y: 72, distance: 512.2
